Goal: Navigation & Orientation: Find specific page/section

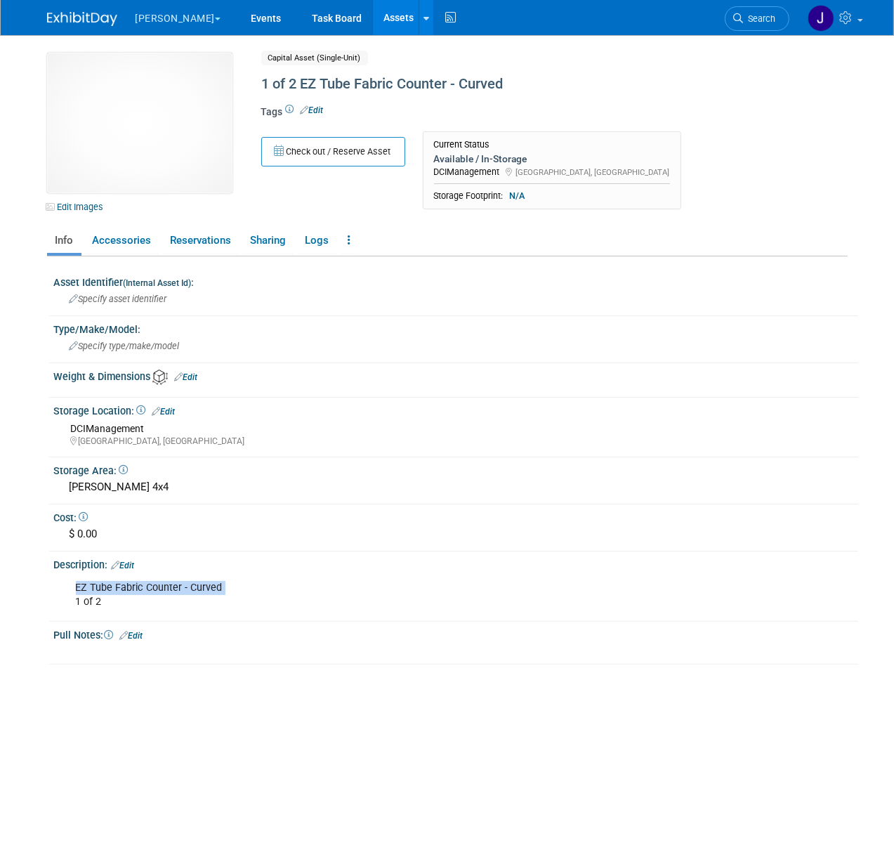
click at [215, 18] on span "button" at bounding box center [218, 19] width 6 height 3
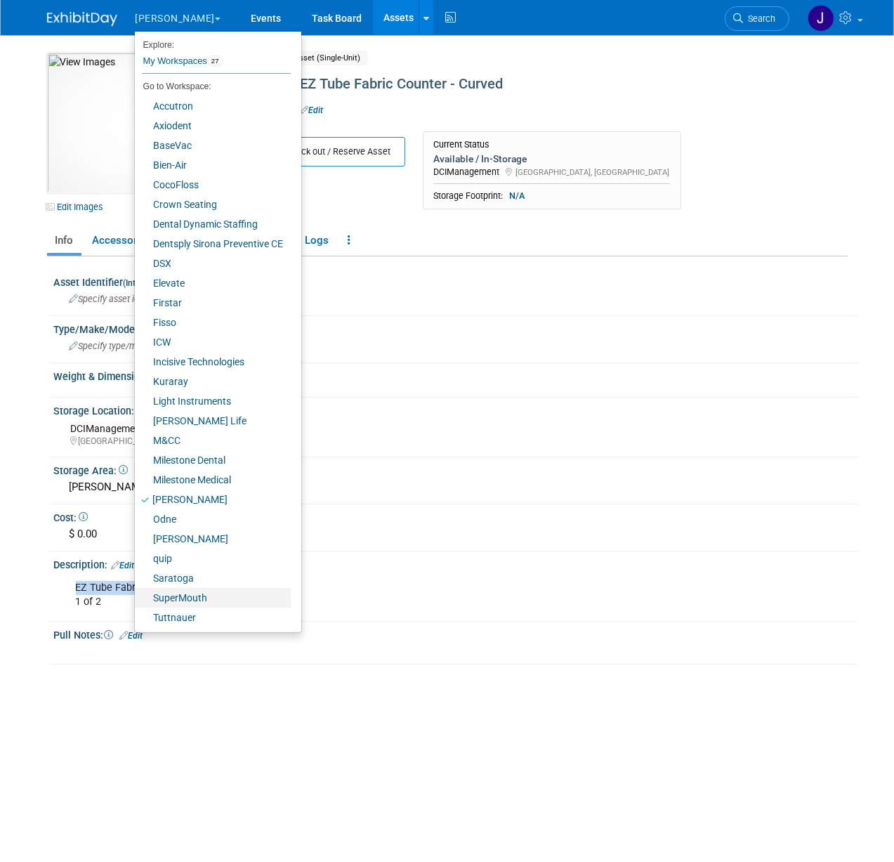
click at [213, 593] on link "SuperMouth" at bounding box center [213, 598] width 156 height 20
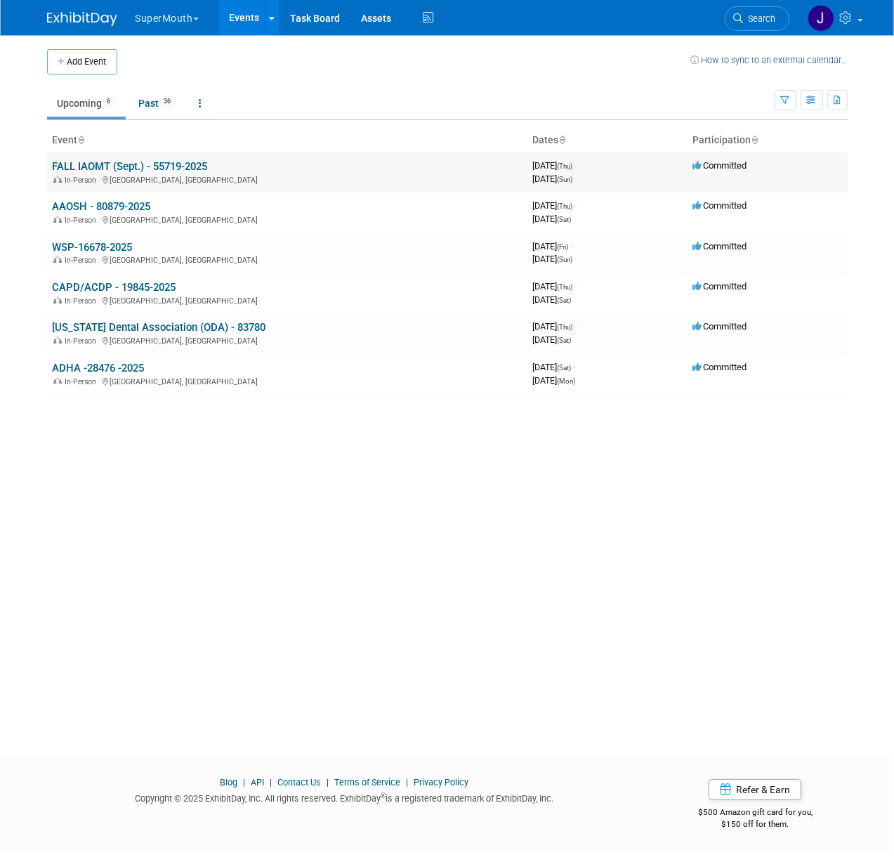
click at [128, 168] on link "FALL IAOMT (Sept.) - 55719-2025" at bounding box center [130, 166] width 155 height 13
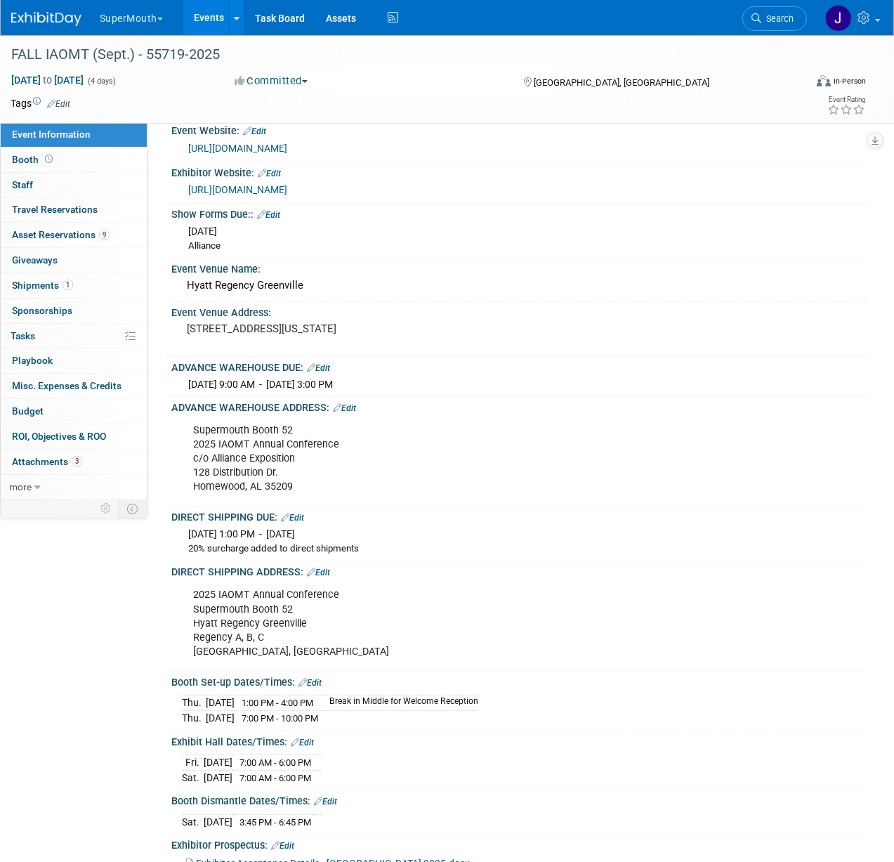
scroll to position [25, 0]
